Goal: Contribute content: Contribute content

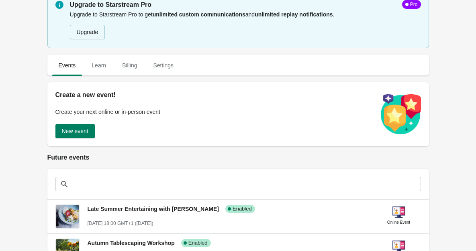
scroll to position [16, 0]
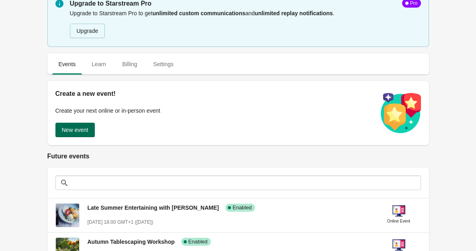
click at [76, 130] on span "New event" at bounding box center [75, 130] width 26 height 6
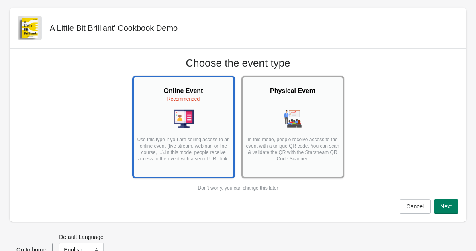
click at [319, 101] on div "Physical Event" at bounding box center [292, 94] width 95 height 16
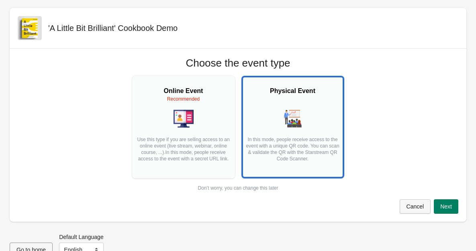
click at [410, 204] on span "Cancel" at bounding box center [415, 206] width 18 height 6
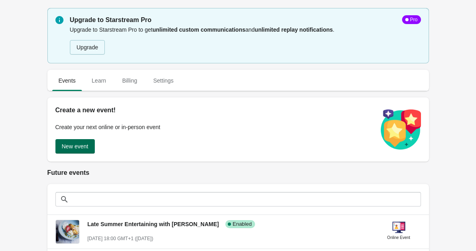
click at [86, 148] on span "New event" at bounding box center [75, 146] width 26 height 6
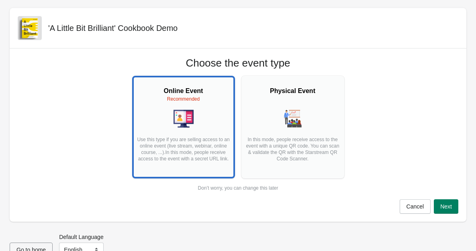
click at [157, 140] on p "Use this type if you are selling access to an online event (live stream, webina…" at bounding box center [183, 152] width 95 height 32
click at [446, 205] on span "Next" at bounding box center [446, 206] width 12 height 6
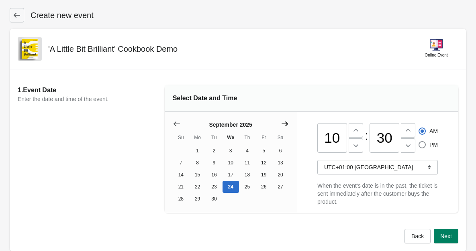
click at [285, 122] on icon "Show next month, October 2025" at bounding box center [284, 124] width 6 height 5
click at [285, 122] on icon "Show next month, November 2025" at bounding box center [284, 124] width 6 height 5
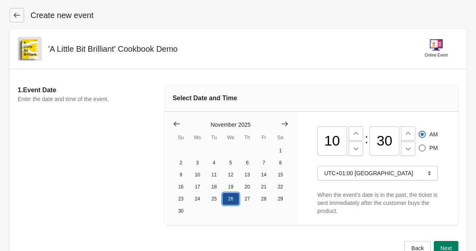
click at [231, 199] on button "26" at bounding box center [230, 199] width 16 height 12
click at [356, 148] on icon at bounding box center [356, 149] width 8 height 8
click at [356, 131] on icon at bounding box center [356, 134] width 8 height 8
type input "11"
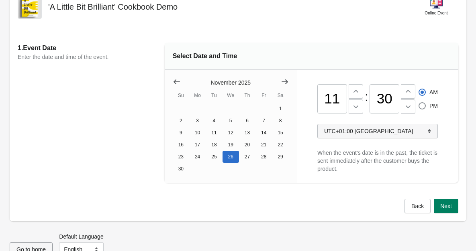
scroll to position [59, 0]
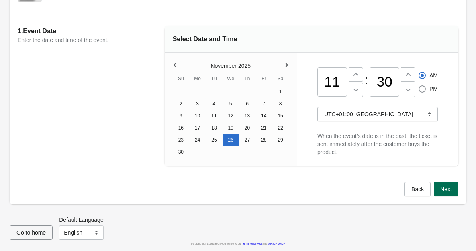
click at [451, 187] on span "Next" at bounding box center [446, 189] width 12 height 6
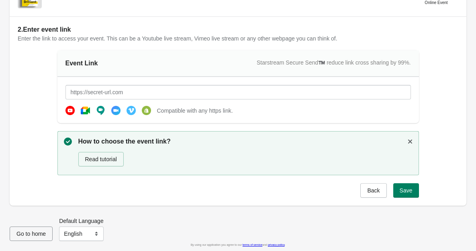
scroll to position [54, 0]
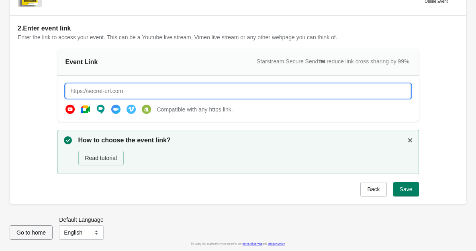
click at [156, 91] on input "text" at bounding box center [237, 91] width 345 height 14
paste input "[URL][DOMAIN_NAME]"
type input "[URL][DOMAIN_NAME]"
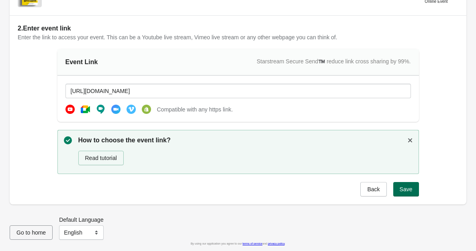
click at [409, 188] on span "Save" at bounding box center [405, 189] width 13 height 6
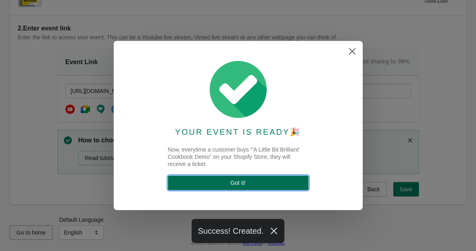
click at [243, 181] on span "Got it !" at bounding box center [237, 183] width 15 height 6
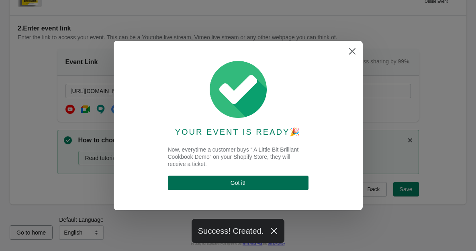
select select "US"
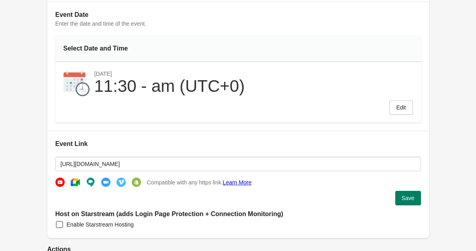
scroll to position [92, 0]
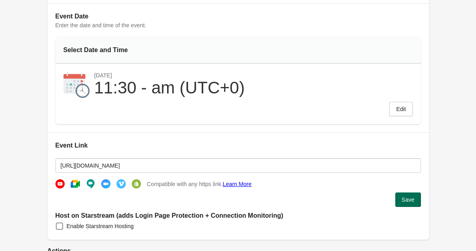
click at [413, 207] on button "Save" at bounding box center [408, 200] width 26 height 14
